Goal: Information Seeking & Learning: Check status

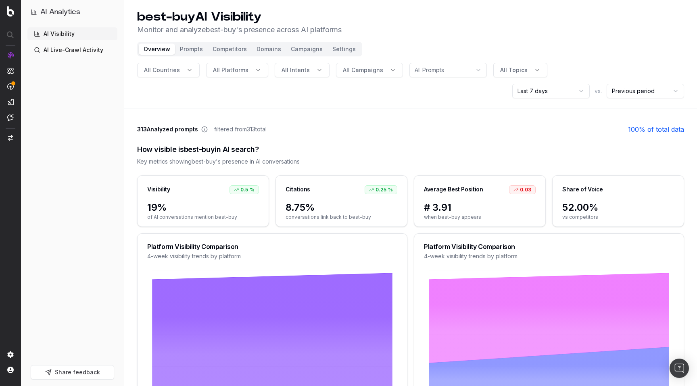
click at [384, 40] on header "best-buy AI Visibility Monitor and analyze best-buy 's presence across AI platf…" at bounding box center [410, 54] width 573 height 108
click at [409, 92] on div "All Countries All Platforms All Intents All Campaigns All Prompts All Topics La…" at bounding box center [410, 80] width 547 height 35
click at [342, 49] on button "Settings" at bounding box center [343, 49] width 33 height 11
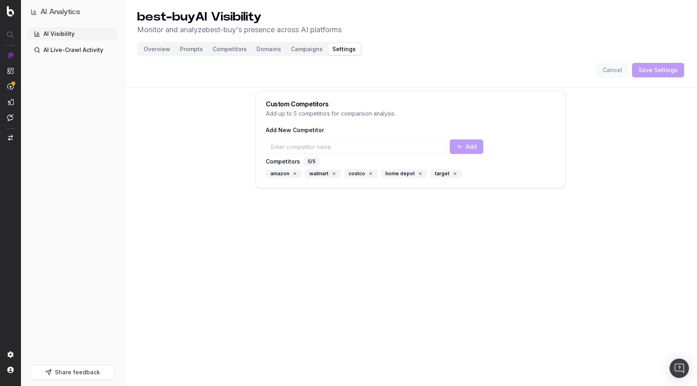
click at [158, 51] on button "Overview" at bounding box center [157, 49] width 36 height 11
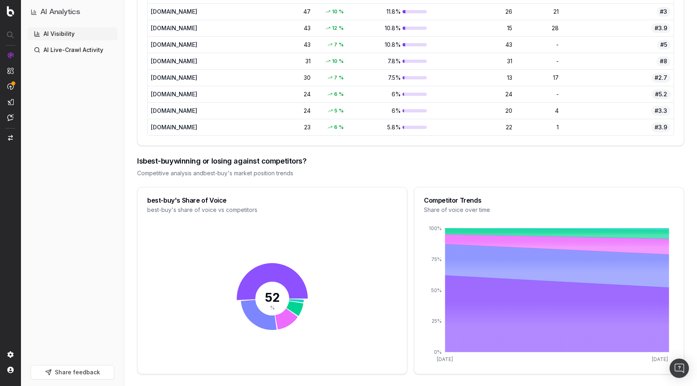
scroll to position [727, 0]
